Goal: Task Accomplishment & Management: Manage account settings

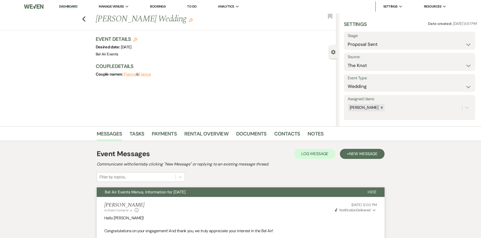
select select "6"
select select "2"
click at [87, 18] on div "Previous [PERSON_NAME] Wedding Edit Bookmark" at bounding box center [166, 21] width 339 height 17
click at [69, 8] on link "Dashboard" at bounding box center [68, 6] width 18 height 5
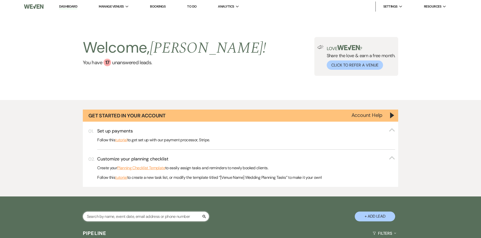
click at [122, 220] on input "text" at bounding box center [146, 217] width 126 height 10
type input "chi"
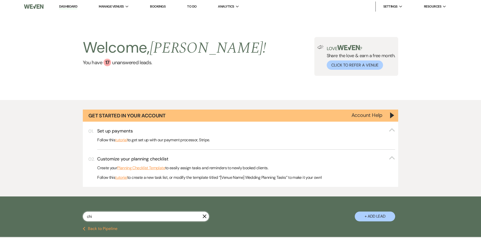
select select "6"
select select "8"
select select "5"
select select "8"
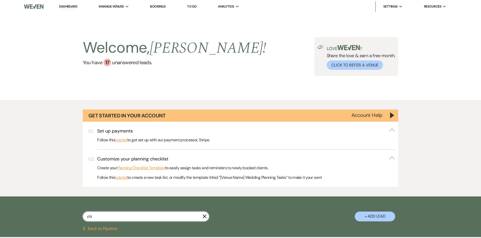
select select "5"
type input "[PERSON_NAME]"
select select "6"
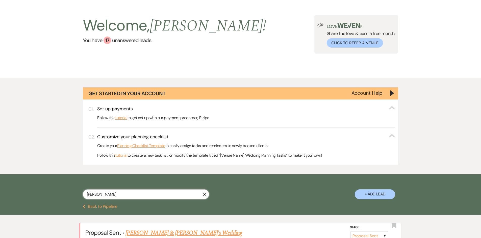
scroll to position [50, 0]
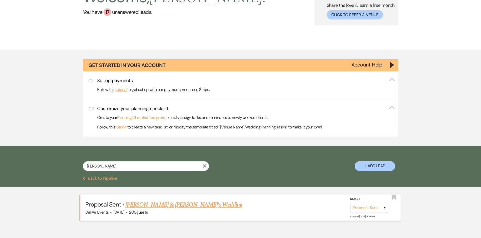
click at [172, 207] on link "[PERSON_NAME] & [PERSON_NAME]'s Wedding" at bounding box center [183, 205] width 117 height 9
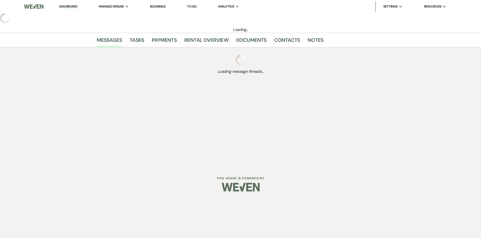
select select "6"
select select "5"
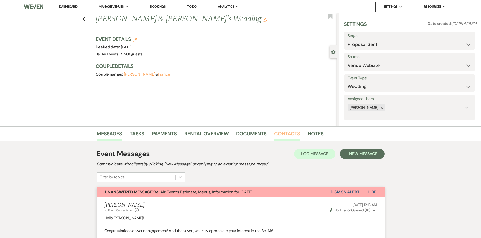
click at [294, 135] on link "Contacts" at bounding box center [287, 135] width 26 height 11
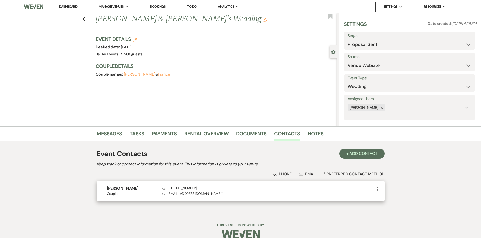
click at [378, 188] on use "button" at bounding box center [377, 189] width 1 height 5
click at [379, 197] on button "Pencil Edit" at bounding box center [389, 199] width 30 height 9
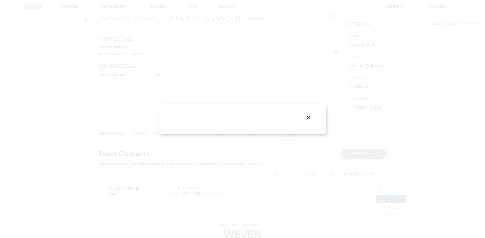
select select "1"
select select "email"
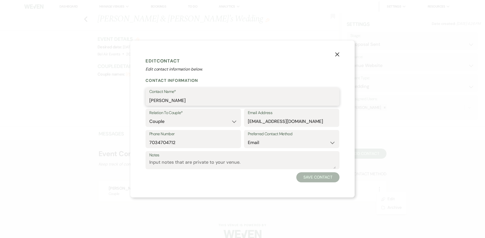
click at [182, 102] on input "[PERSON_NAME]" at bounding box center [242, 101] width 186 height 10
type input "[PERSON_NAME]"
click at [318, 179] on button "Save Contact" at bounding box center [317, 178] width 43 height 10
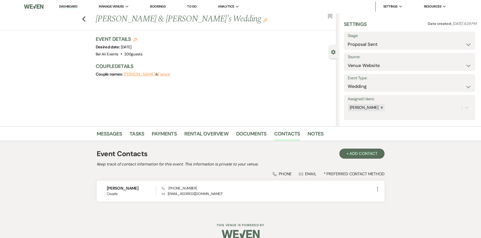
click at [432, 170] on div "Messages Tasks Payments Rental Overview Documents Contacts Notes Event Contacts…" at bounding box center [240, 170] width 481 height 87
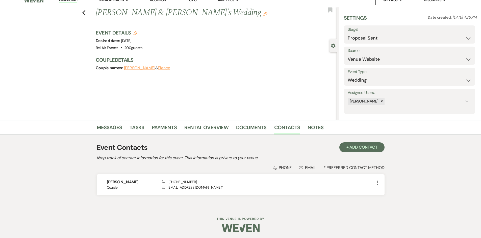
scroll to position [8, 0]
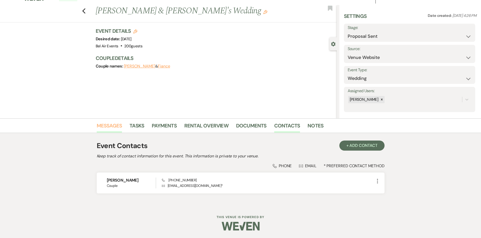
click at [110, 124] on link "Messages" at bounding box center [109, 127] width 25 height 11
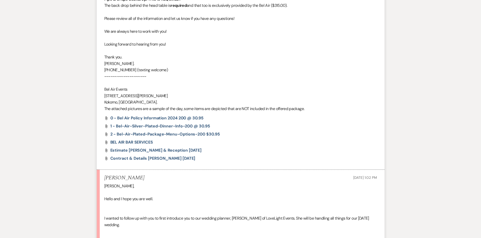
scroll to position [790, 0]
click at [181, 152] on span "Estimate [PERSON_NAME] & Reception [DATE]" at bounding box center [155, 150] width 91 height 5
